Goal: Task Accomplishment & Management: Use online tool/utility

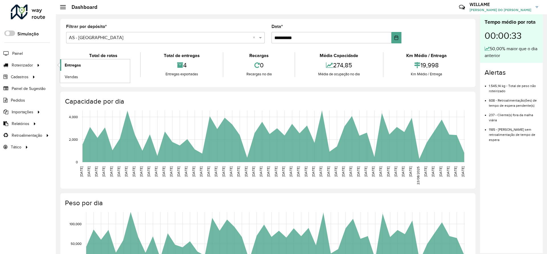
click at [64, 66] on link "Entregas" at bounding box center [95, 64] width 70 height 11
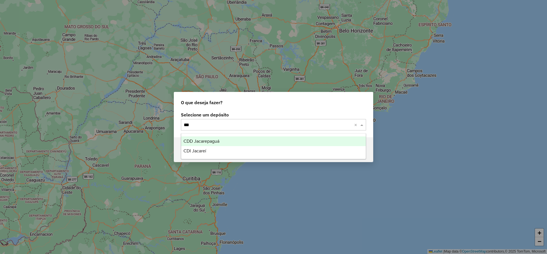
type input "****"
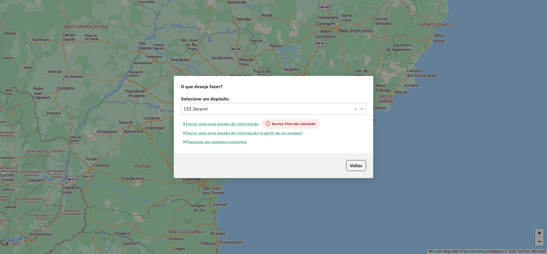
click at [217, 122] on button "Iniciar uma nova sessão de roteirização" at bounding box center [221, 124] width 80 height 10
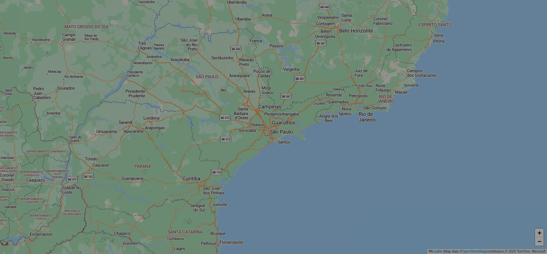
select select "*"
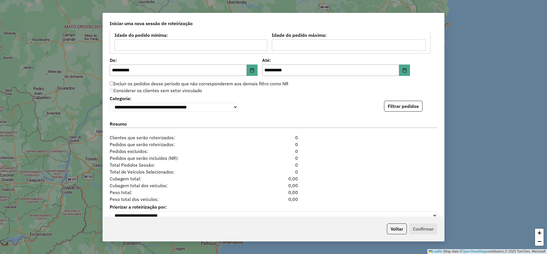
scroll to position [554, 0]
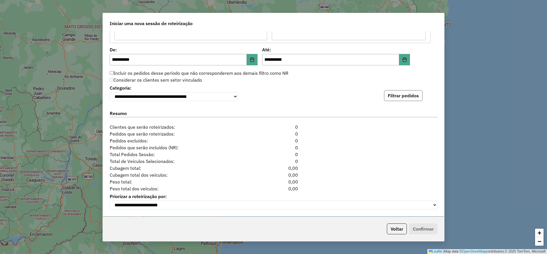
click at [403, 97] on button "Filtrar pedidos" at bounding box center [403, 95] width 38 height 11
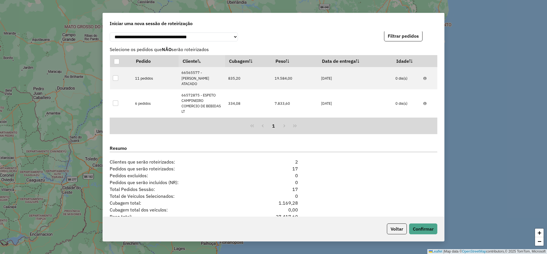
scroll to position [650, 0]
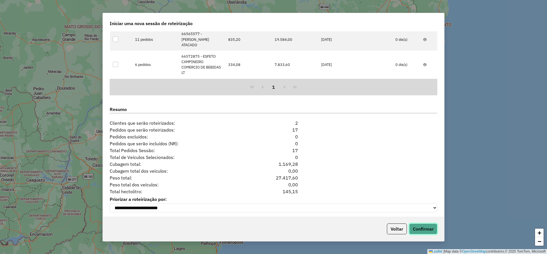
drag, startPoint x: 422, startPoint y: 228, endPoint x: 302, endPoint y: 253, distance: 122.8
click at [421, 227] on button "Confirmar" at bounding box center [423, 228] width 28 height 11
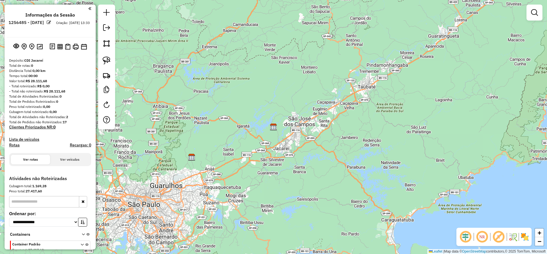
drag, startPoint x: 224, startPoint y: 140, endPoint x: 328, endPoint y: 102, distance: 111.4
click at [328, 102] on div "Janela de atendimento Grade de atendimento Capacidade Transportadoras Veículos …" at bounding box center [273, 127] width 547 height 254
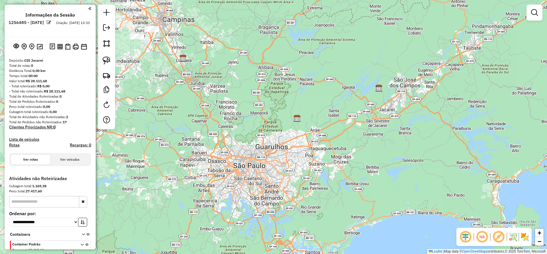
drag, startPoint x: 219, startPoint y: 104, endPoint x: 308, endPoint y: 203, distance: 133.4
click at [308, 203] on div "Janela de atendimento Grade de atendimento Capacidade Transportadoras Veículos …" at bounding box center [273, 127] width 547 height 254
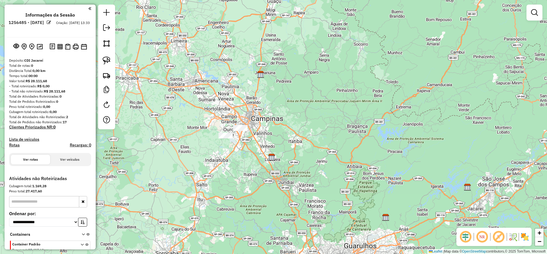
click at [241, 124] on div "Janela de atendimento Grade de atendimento Capacidade Transportadoras Veículos …" at bounding box center [273, 127] width 547 height 254
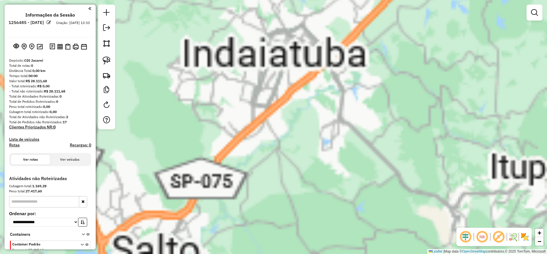
drag, startPoint x: 280, startPoint y: 122, endPoint x: 271, endPoint y: 248, distance: 126.3
click at [271, 248] on div "Atividade não roteirizada 66565577 - ALVO ATACADO Endereço: SALVADOR ALLENDE 24…" at bounding box center [273, 127] width 547 height 254
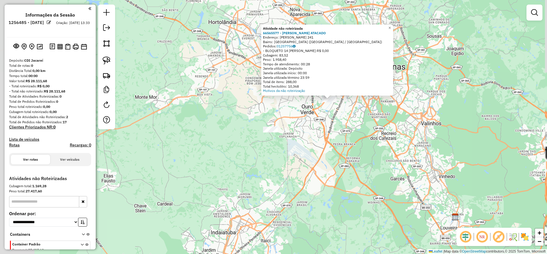
drag, startPoint x: 318, startPoint y: 130, endPoint x: 288, endPoint y: 179, distance: 58.1
click at [288, 179] on div "Atividade não roteirizada 66565577 - ALVO ATACADO Endereço: SALVADOR ALLENDE 24…" at bounding box center [273, 127] width 547 height 254
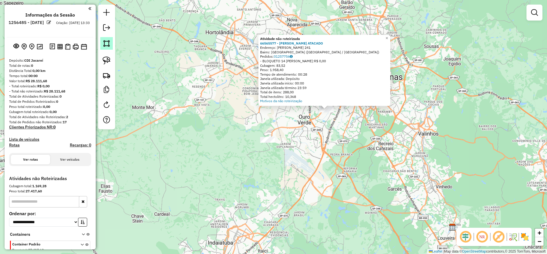
click at [107, 45] on img at bounding box center [107, 43] width 8 height 8
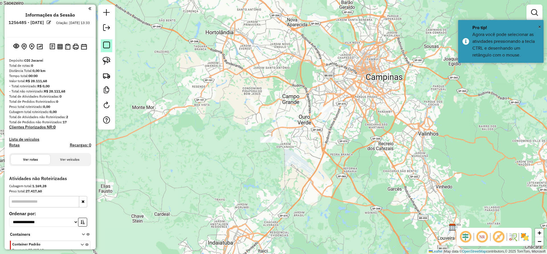
click at [108, 48] on link at bounding box center [106, 45] width 11 height 13
click at [106, 60] on img at bounding box center [107, 60] width 8 height 8
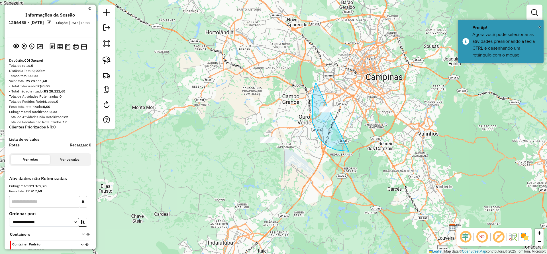
drag, startPoint x: 320, startPoint y: 139, endPoint x: 353, endPoint y: 112, distance: 42.8
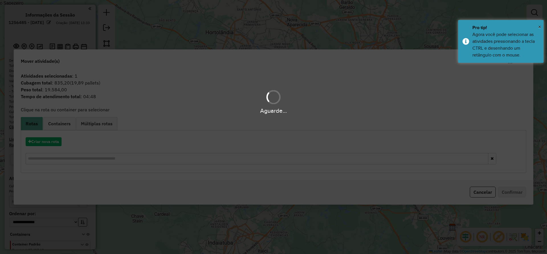
click at [54, 137] on hb-app "**********" at bounding box center [273, 127] width 547 height 254
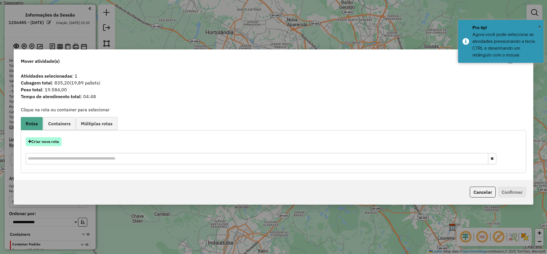
click at [54, 145] on button "Criar nova rota" at bounding box center [44, 141] width 36 height 9
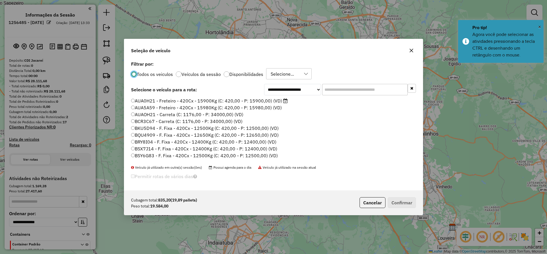
scroll to position [3, 2]
click at [340, 90] on input "text" at bounding box center [365, 89] width 86 height 11
paste input "*******"
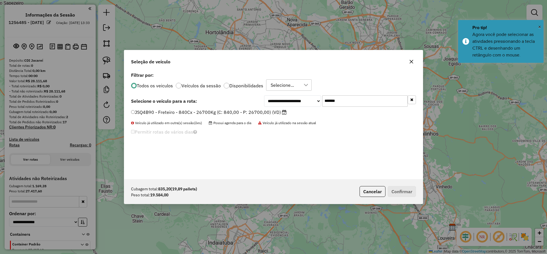
type input "*******"
drag, startPoint x: 264, startPoint y: 115, endPoint x: 266, endPoint y: 116, distance: 3.1
click at [263, 115] on label "JSQ4B90 - Freteiro - 840Cx - 26700Kg (C: 840,00 - P: 26700,00) (VD)" at bounding box center [209, 112] width 156 height 7
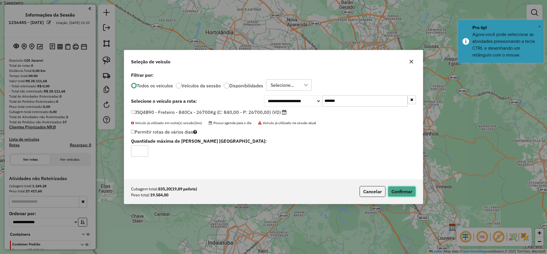
click at [394, 194] on button "Confirmar" at bounding box center [402, 191] width 28 height 11
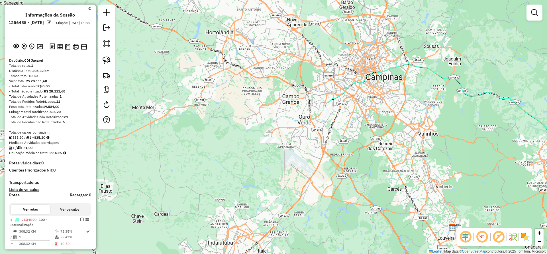
drag, startPoint x: 105, startPoint y: 58, endPoint x: 210, endPoint y: 91, distance: 109.5
click at [105, 59] on img at bounding box center [107, 60] width 8 height 8
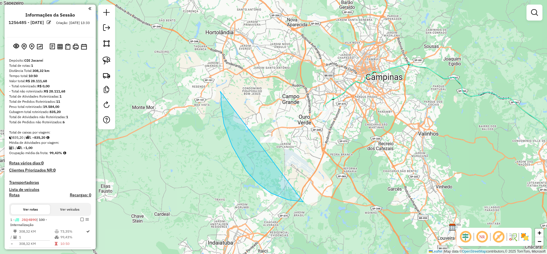
drag, startPoint x: 224, startPoint y: 124, endPoint x: 321, endPoint y: 159, distance: 103.2
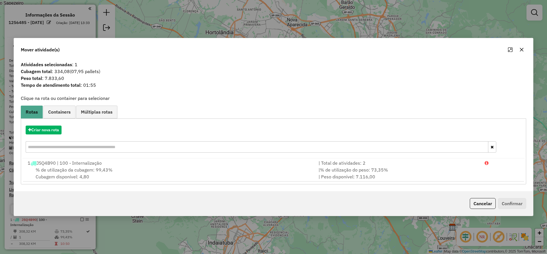
click at [44, 125] on div "Criar nova rota" at bounding box center [273, 139] width 503 height 37
click at [55, 122] on div "Criar nova rota" at bounding box center [273, 139] width 503 height 37
click at [55, 124] on div "Criar nova rota" at bounding box center [273, 139] width 503 height 37
click at [54, 127] on button "Criar nova rota" at bounding box center [44, 129] width 36 height 9
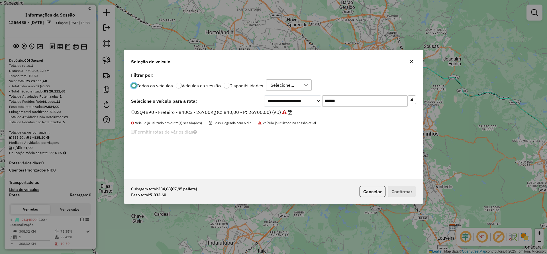
drag, startPoint x: 353, startPoint y: 99, endPoint x: 243, endPoint y: 99, distance: 109.5
click at [243, 99] on div "**********" at bounding box center [273, 100] width 285 height 11
paste input "text"
type input "*******"
drag, startPoint x: 231, startPoint y: 110, endPoint x: 316, endPoint y: 134, distance: 89.1
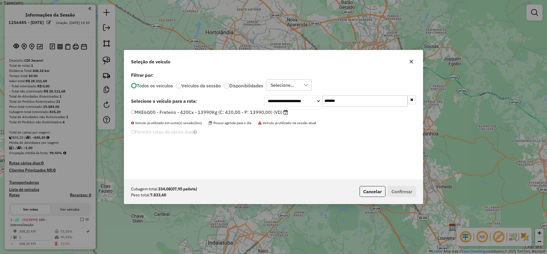
click at [231, 111] on label "MKE6G00 - Freteiro - 420Cx - 13990Kg (C: 420,00 - P: 13990,00) (VD)" at bounding box center [209, 112] width 157 height 7
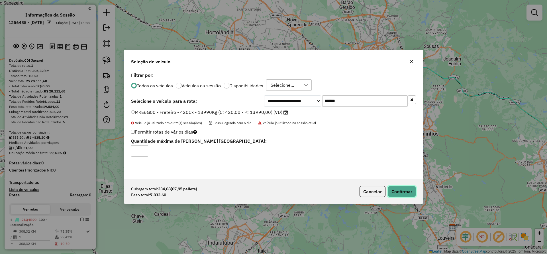
click at [407, 196] on button "Confirmar" at bounding box center [402, 191] width 28 height 11
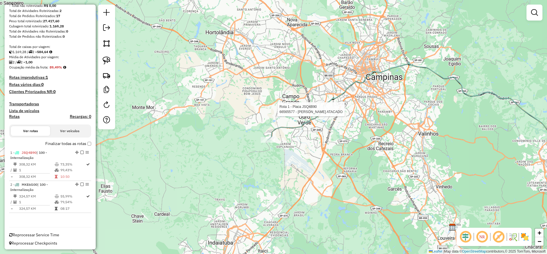
scroll to position [87, 0]
select select "**********"
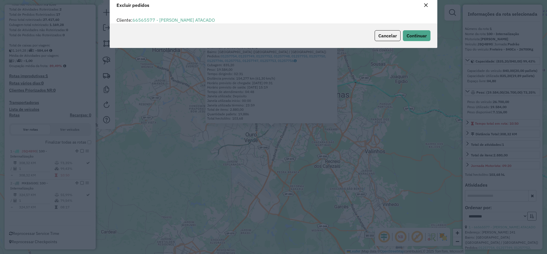
scroll to position [3, 2]
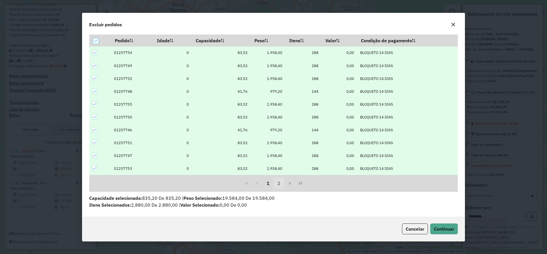
click at [279, 181] on button "2" at bounding box center [279, 183] width 11 height 11
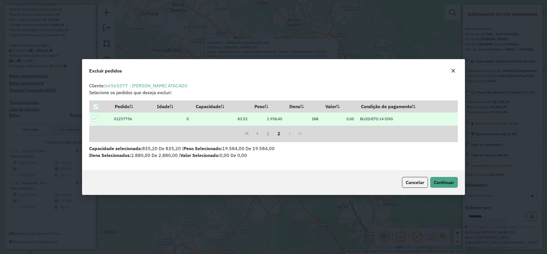
click at [455, 73] on icon "button" at bounding box center [453, 70] width 5 height 5
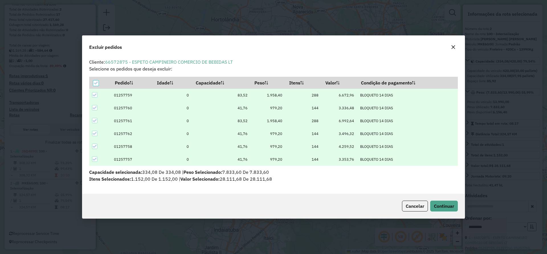
scroll to position [3, 2]
click at [454, 46] on icon "button" at bounding box center [454, 47] width 4 height 4
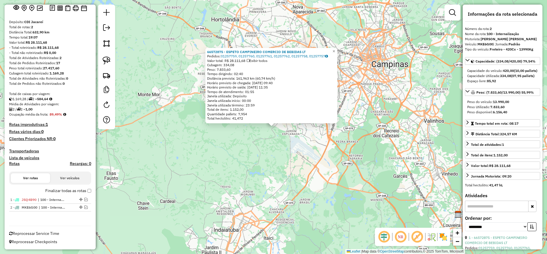
scroll to position [38, 0]
click at [239, 170] on div "66572875 - ESPETO CAMPINEIRO COMERCIO DE BEBIDAS LT Pedidos: 01257759, 01257760…" at bounding box center [273, 127] width 547 height 254
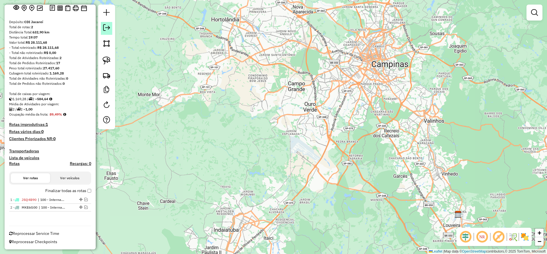
click at [109, 28] on em at bounding box center [106, 27] width 7 height 7
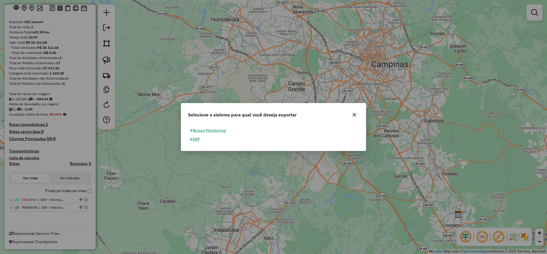
click at [198, 139] on button "ERP" at bounding box center [195, 139] width 15 height 9
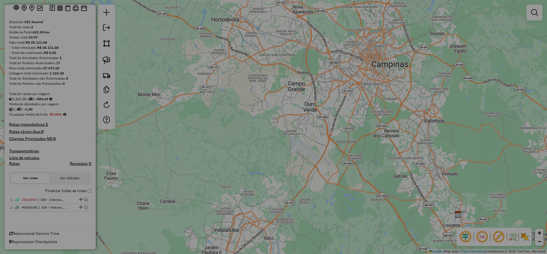
select select "**"
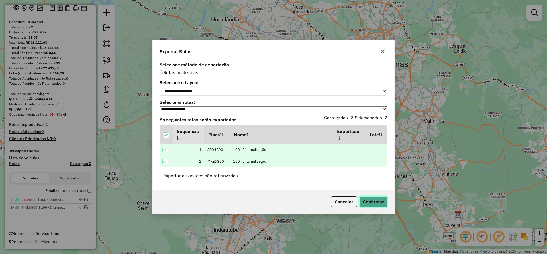
click at [368, 204] on button "Confirmar" at bounding box center [373, 201] width 28 height 11
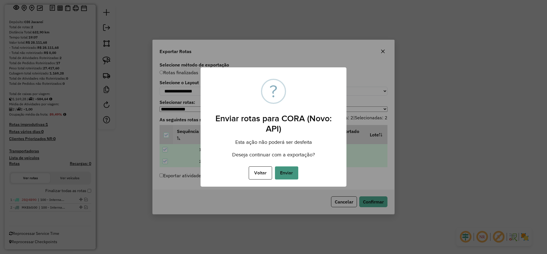
click at [290, 174] on button "Enviar" at bounding box center [286, 172] width 23 height 13
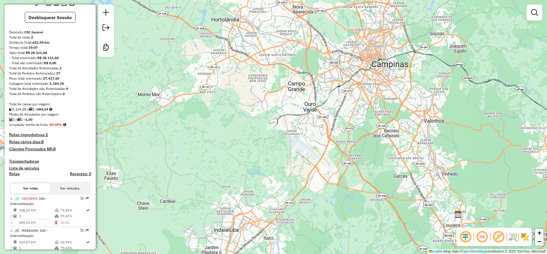
click at [104, 11] on em at bounding box center [106, 12] width 7 height 7
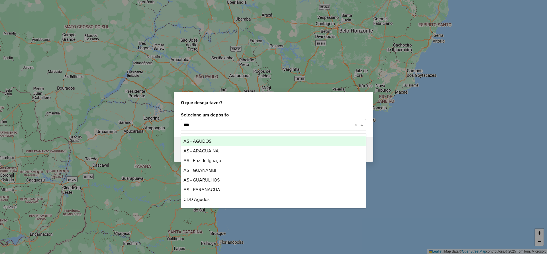
type input "****"
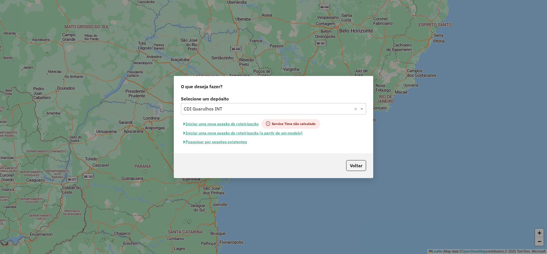
click at [222, 126] on button "Iniciar uma nova sessão de roteirização" at bounding box center [221, 124] width 80 height 10
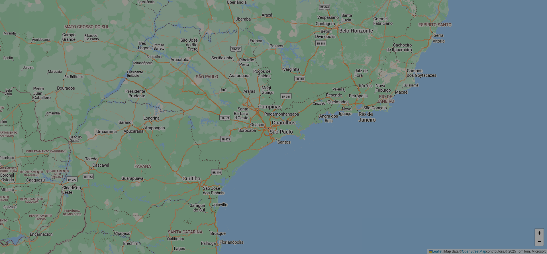
select select "*"
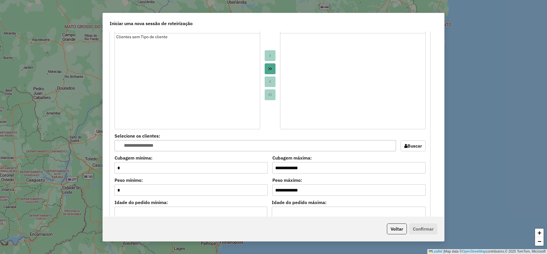
scroll to position [385, 0]
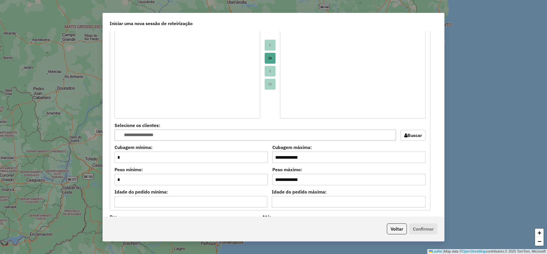
click at [401, 137] on button "Buscar" at bounding box center [413, 135] width 25 height 11
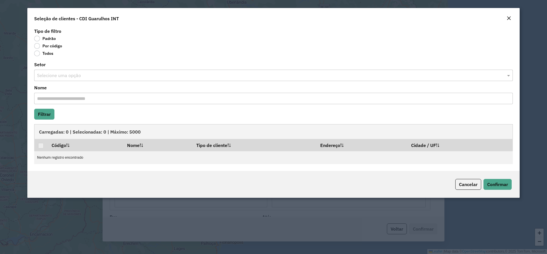
click at [510, 17] on em "Close" at bounding box center [509, 18] width 5 height 5
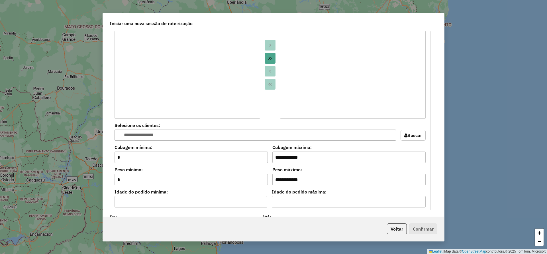
scroll to position [554, 0]
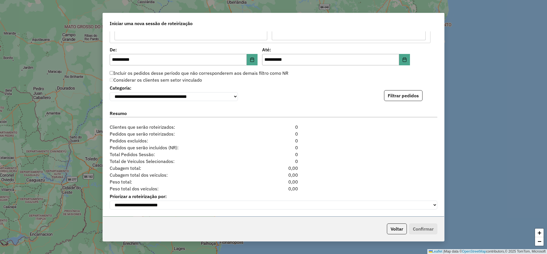
drag, startPoint x: 411, startPoint y: 92, endPoint x: 406, endPoint y: 99, distance: 8.7
click at [411, 91] on button "Filtrar pedidos" at bounding box center [403, 95] width 38 height 11
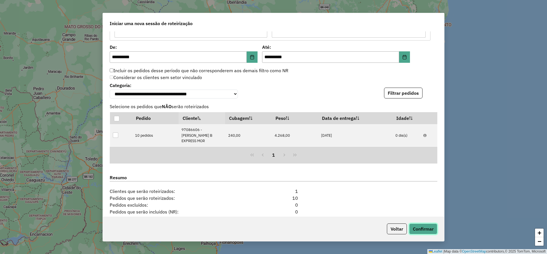
click at [426, 224] on button "Confirmar" at bounding box center [423, 228] width 28 height 11
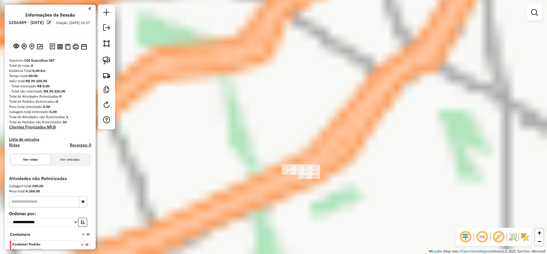
drag, startPoint x: 266, startPoint y: 201, endPoint x: 233, endPoint y: 143, distance: 66.5
click at [233, 143] on div "Janela de atendimento Grade de atendimento Capacidade Transportadoras Veículos …" at bounding box center [273, 127] width 547 height 254
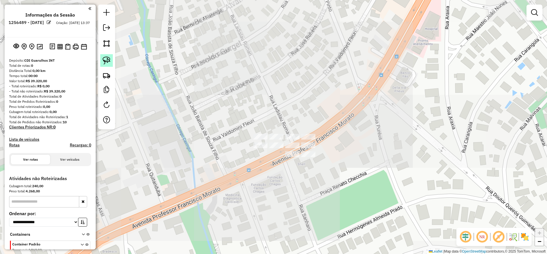
click at [103, 64] on img at bounding box center [107, 60] width 8 height 8
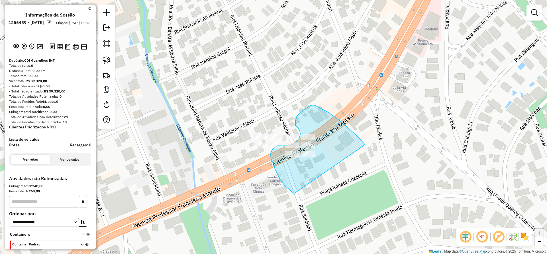
drag, startPoint x: 363, startPoint y: 141, endPoint x: 298, endPoint y: 196, distance: 84.4
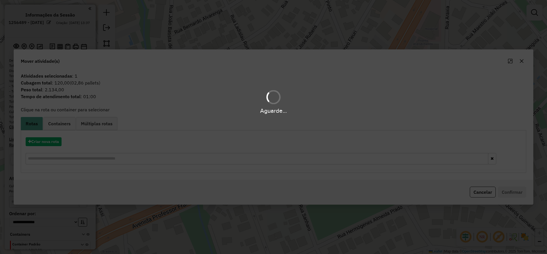
click at [42, 144] on div "Aguarde..." at bounding box center [273, 127] width 547 height 254
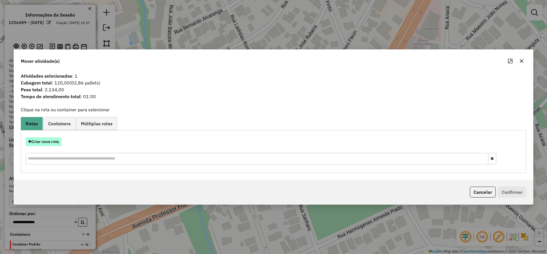
click at [40, 141] on button "Criar nova rota" at bounding box center [44, 141] width 36 height 9
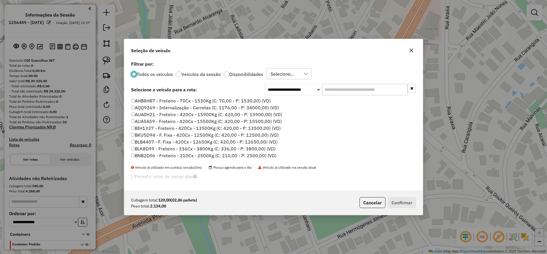
scroll to position [3, 2]
click at [345, 93] on input "text" at bounding box center [365, 89] width 86 height 11
paste input "*******"
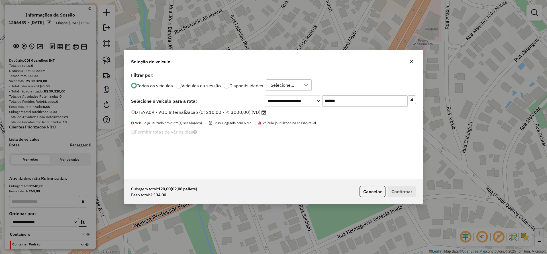
type input "*******"
click at [249, 114] on label "DTE7A09 - VUC Internalizacao (C: 210,00 - P: 3000,00) (VD)" at bounding box center [198, 112] width 135 height 7
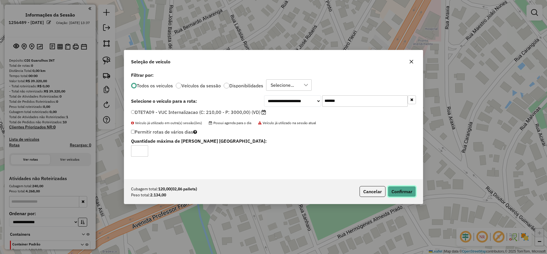
click at [393, 191] on button "Confirmar" at bounding box center [402, 191] width 28 height 11
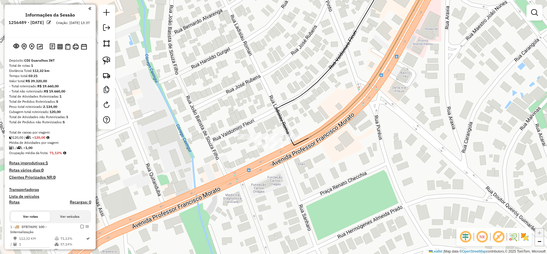
drag, startPoint x: 108, startPoint y: 63, endPoint x: 166, endPoint y: 76, distance: 59.3
click at [108, 64] on img at bounding box center [107, 60] width 8 height 8
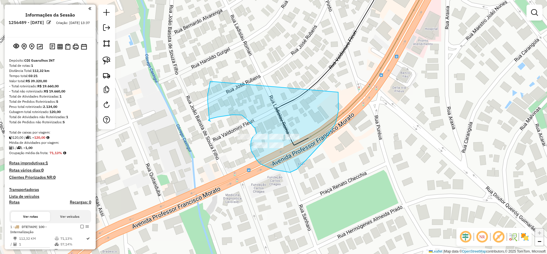
drag, startPoint x: 210, startPoint y: 81, endPoint x: 338, endPoint y: 92, distance: 128.5
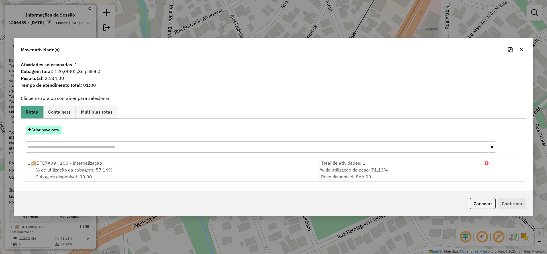
click at [50, 127] on button "Criar nova rota" at bounding box center [44, 129] width 36 height 9
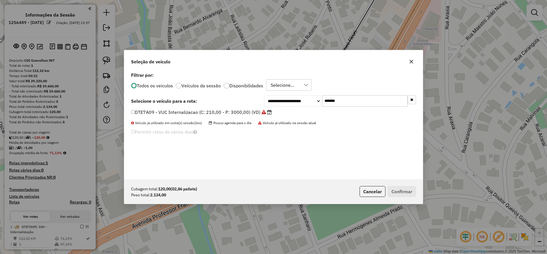
drag, startPoint x: 347, startPoint y: 96, endPoint x: 281, endPoint y: 102, distance: 66.1
click at [303, 98] on div "**********" at bounding box center [340, 100] width 152 height 11
paste input "text"
type input "*******"
click at [238, 113] on label "FBO1B74 - VUC Internalizacao (C: 210,00 - P: 3000,00) (VD)" at bounding box center [198, 112] width 135 height 7
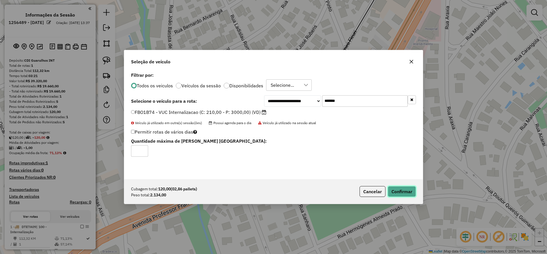
click at [396, 189] on button "Confirmar" at bounding box center [402, 191] width 28 height 11
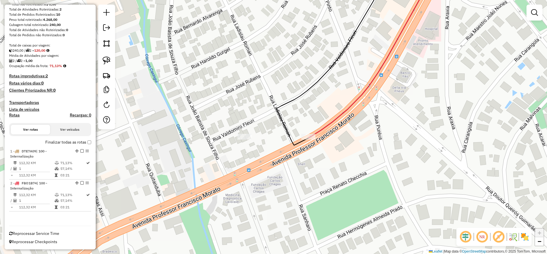
scroll to position [38, 0]
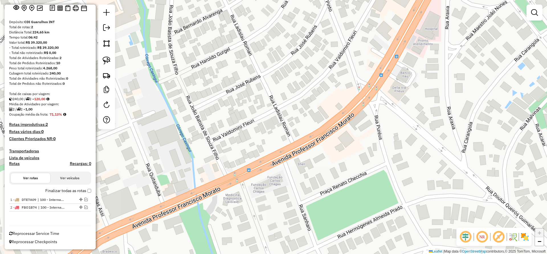
click at [104, 36] on div at bounding box center [106, 67] width 17 height 125
click at [102, 31] on link at bounding box center [106, 28] width 11 height 13
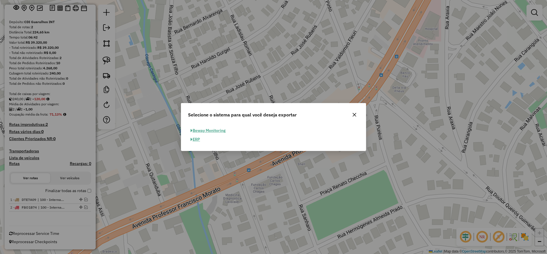
click at [200, 141] on button "ERP" at bounding box center [195, 139] width 15 height 9
select select "**"
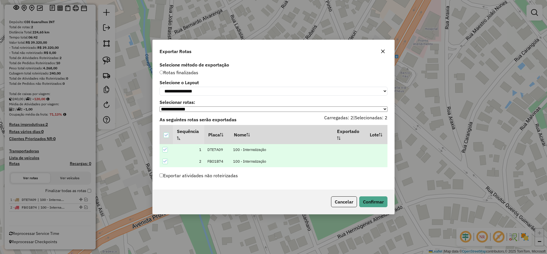
click at [359, 202] on div "Cancelar Confirmar" at bounding box center [358, 201] width 59 height 11
click at [367, 206] on button "Confirmar" at bounding box center [373, 201] width 28 height 11
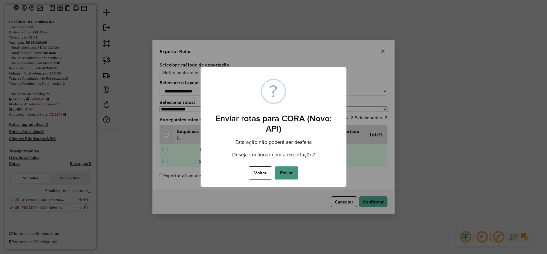
click at [297, 178] on button "Enviar" at bounding box center [286, 172] width 23 height 13
